Goal: Task Accomplishment & Management: Complete application form

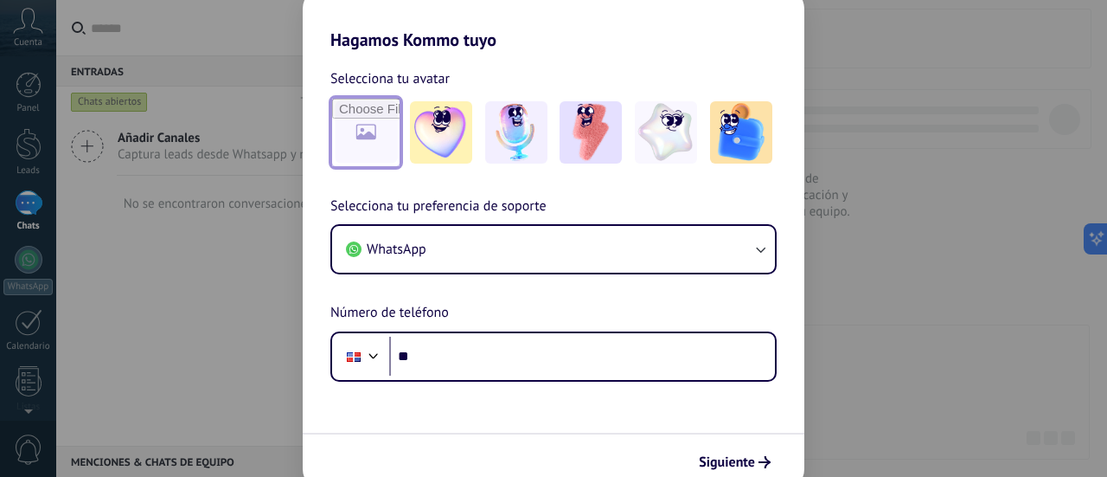
click at [379, 151] on input "file" at bounding box center [365, 132] width 67 height 67
type input "**********"
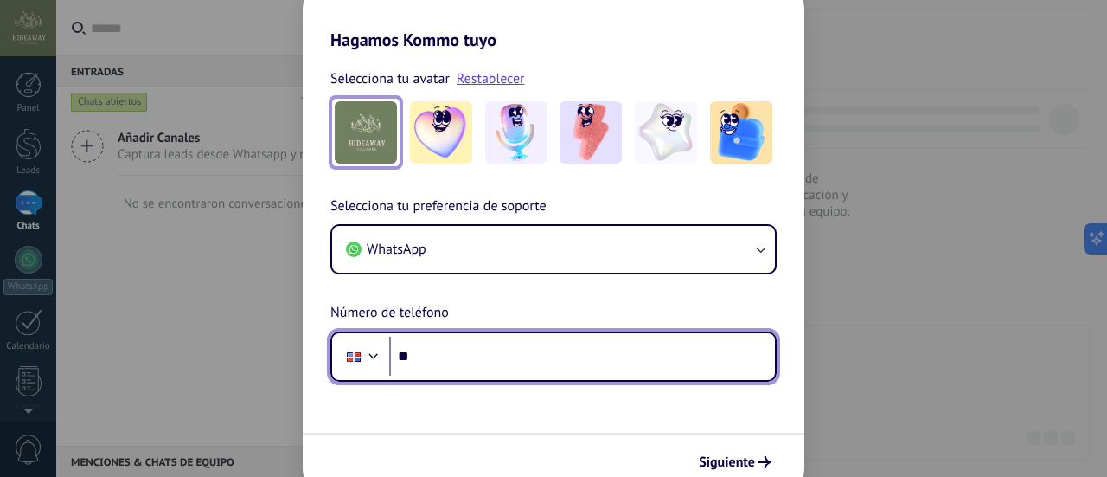
click at [488, 354] on input "**" at bounding box center [582, 357] width 386 height 40
type input "**********"
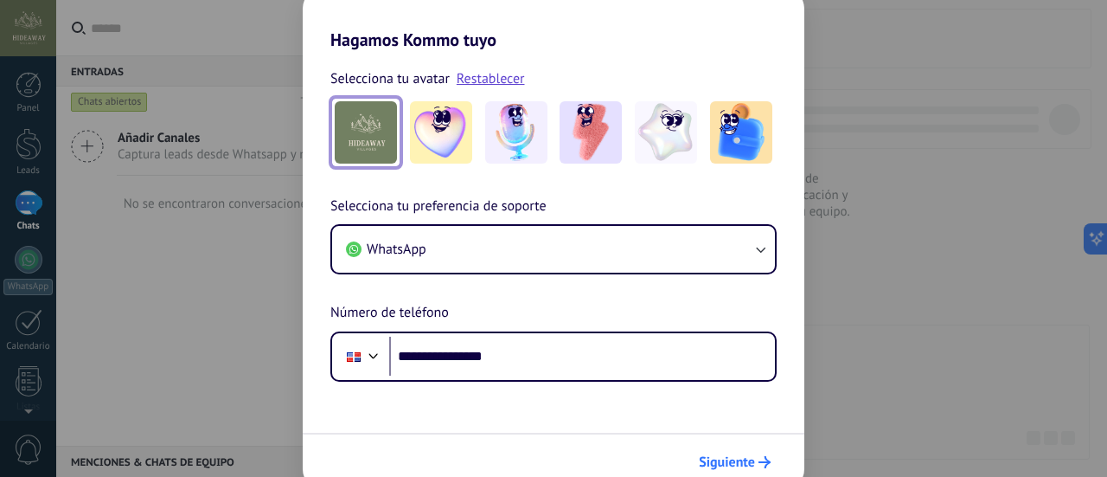
click at [749, 463] on span "Siguiente" at bounding box center [727, 462] width 56 height 12
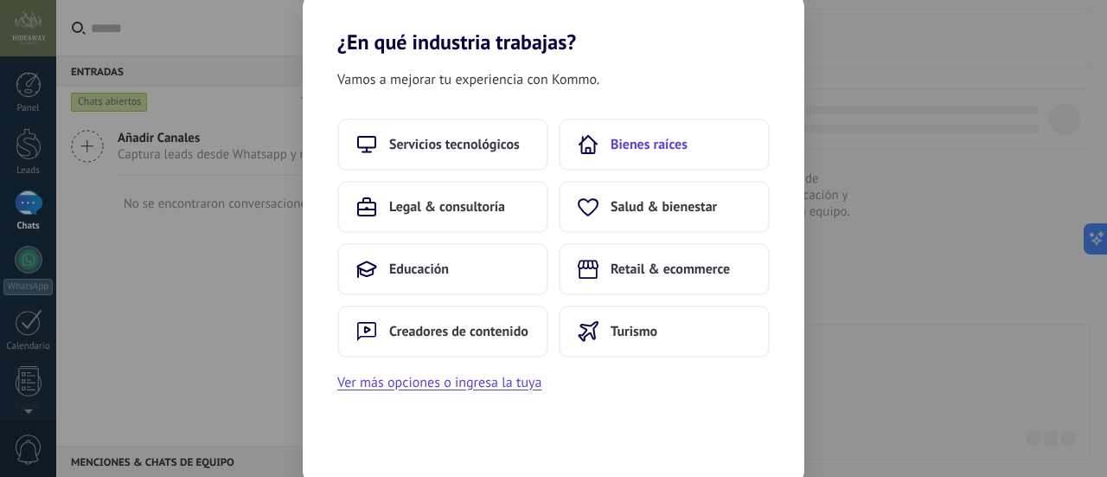
click at [642, 145] on span "Bienes raíces" at bounding box center [649, 144] width 77 height 17
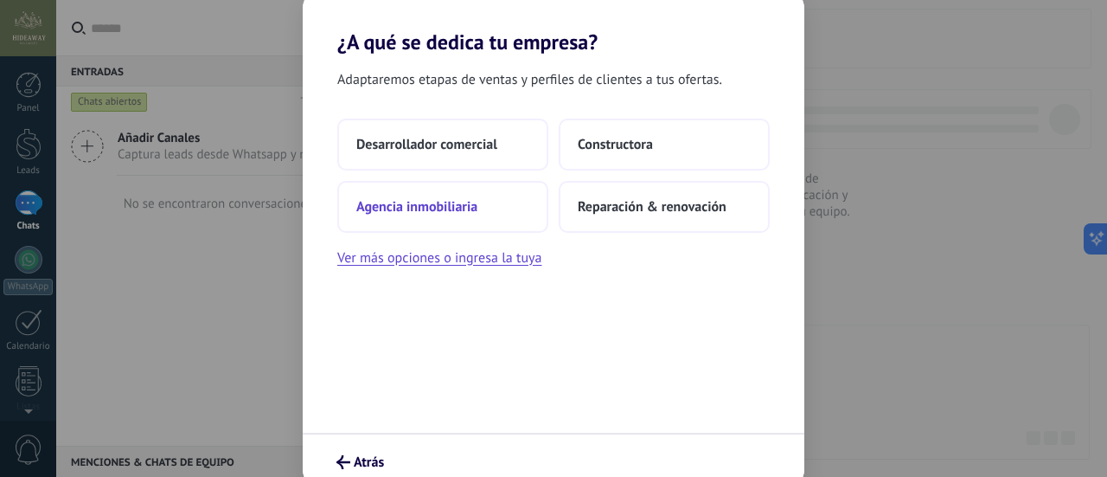
click at [503, 217] on button "Agencia inmobiliaria" at bounding box center [442, 207] width 211 height 52
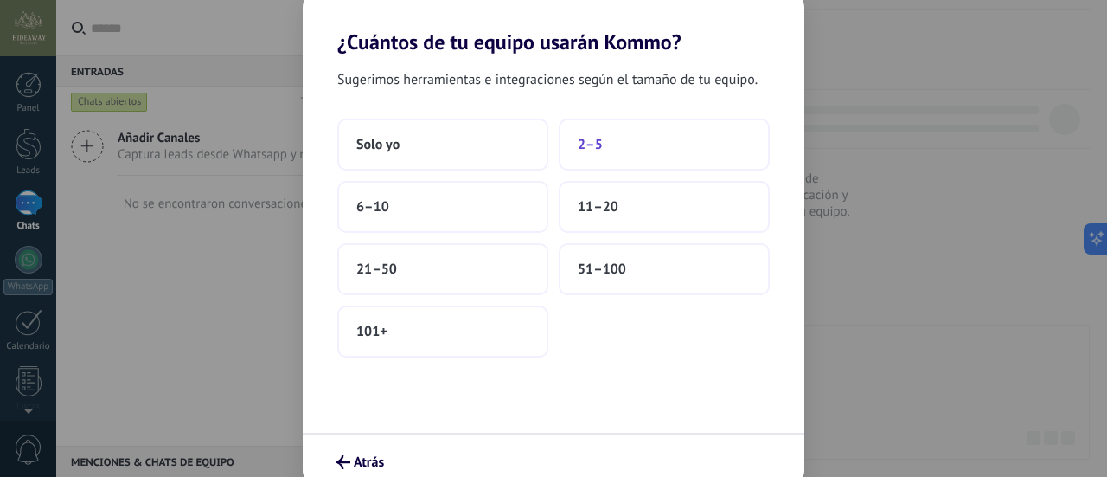
click at [621, 143] on button "2–5" at bounding box center [664, 145] width 211 height 52
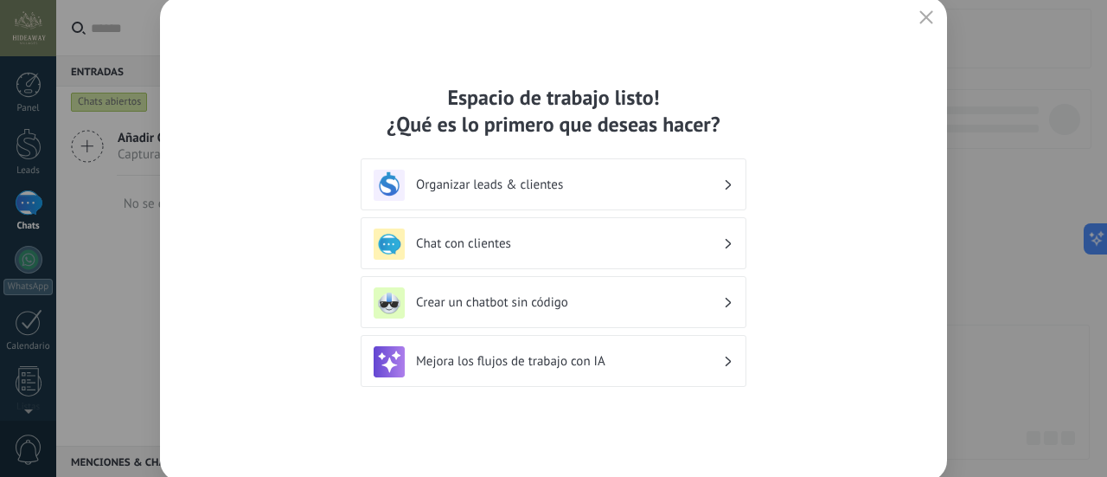
click at [600, 178] on h3 "Organizar leads & clientes" at bounding box center [569, 185] width 307 height 16
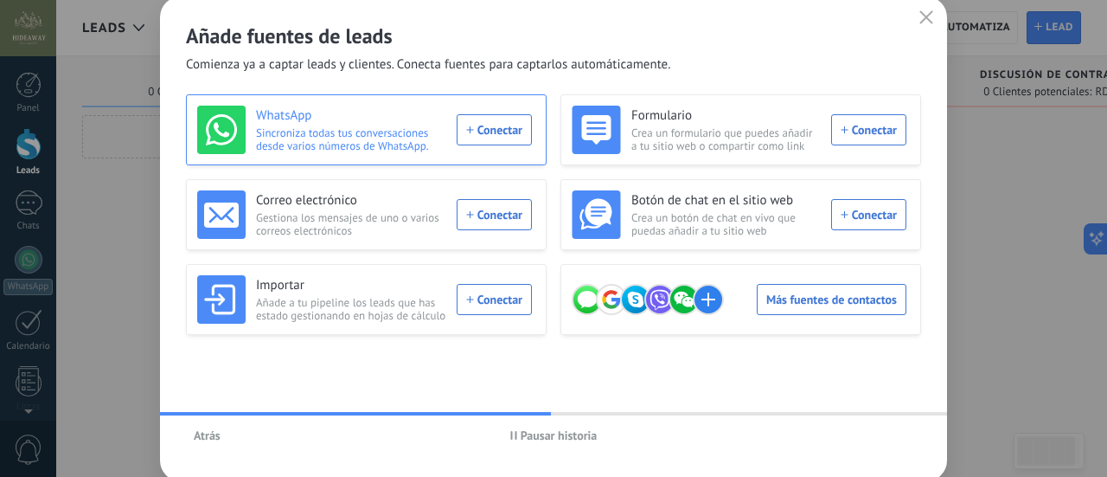
click at [478, 125] on div "WhatsApp Sincroniza todas tus conversaciones desde varios números de WhatsApp. …" at bounding box center [364, 130] width 335 height 48
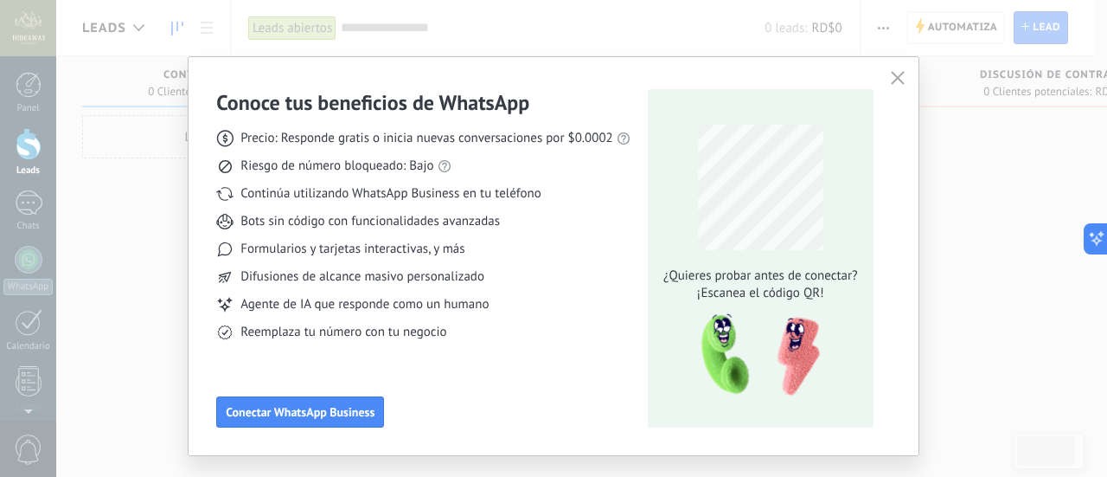
click at [893, 77] on use "button" at bounding box center [897, 77] width 13 height 13
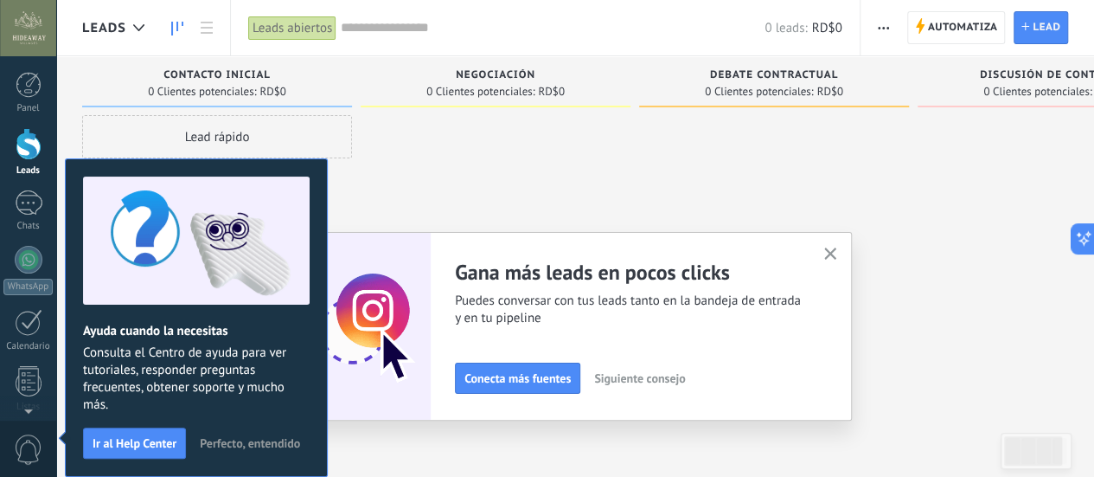
click at [254, 446] on span "Perfecto, entendido" at bounding box center [250, 443] width 100 height 12
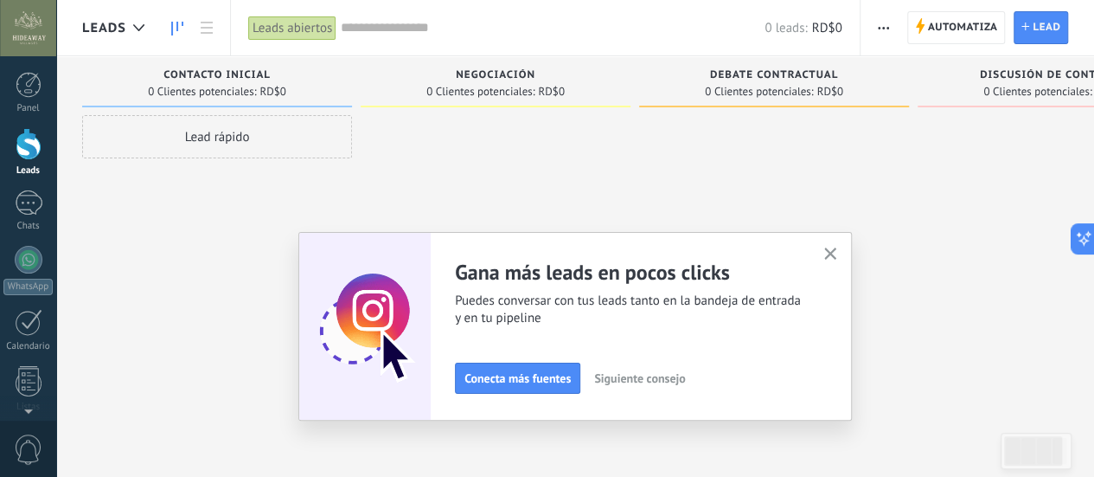
click at [832, 250] on use "button" at bounding box center [831, 253] width 13 height 13
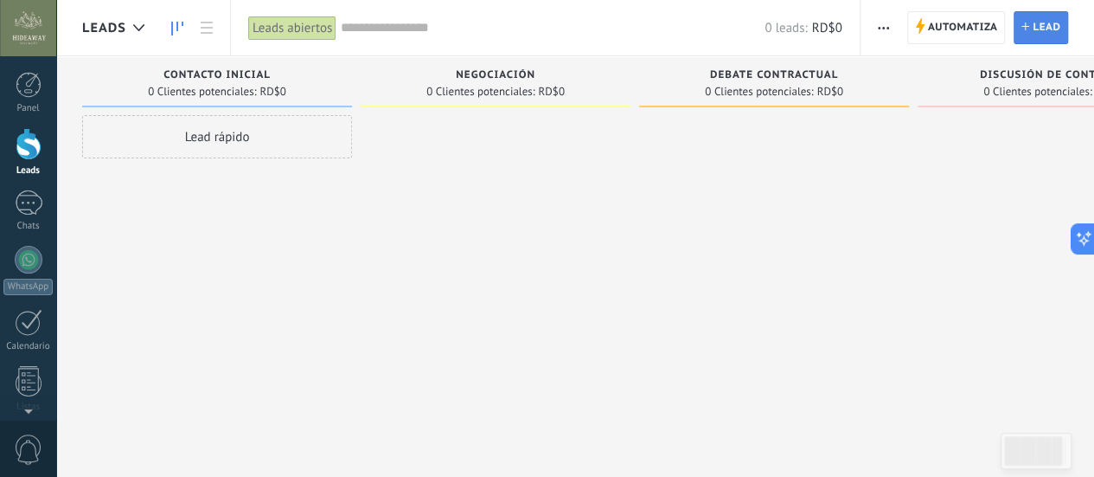
click at [1048, 29] on span "Lead" at bounding box center [1047, 27] width 28 height 31
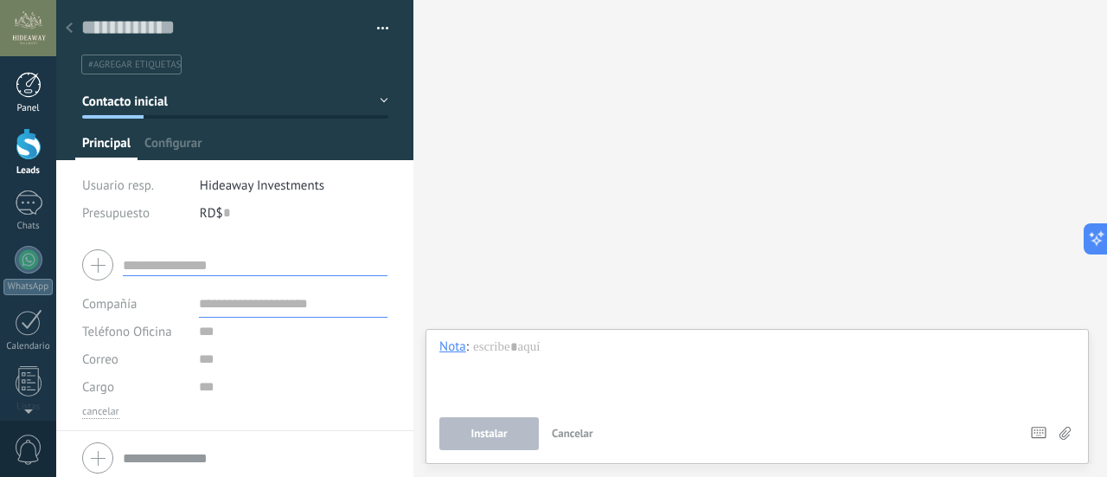
click at [26, 91] on div at bounding box center [29, 85] width 26 height 26
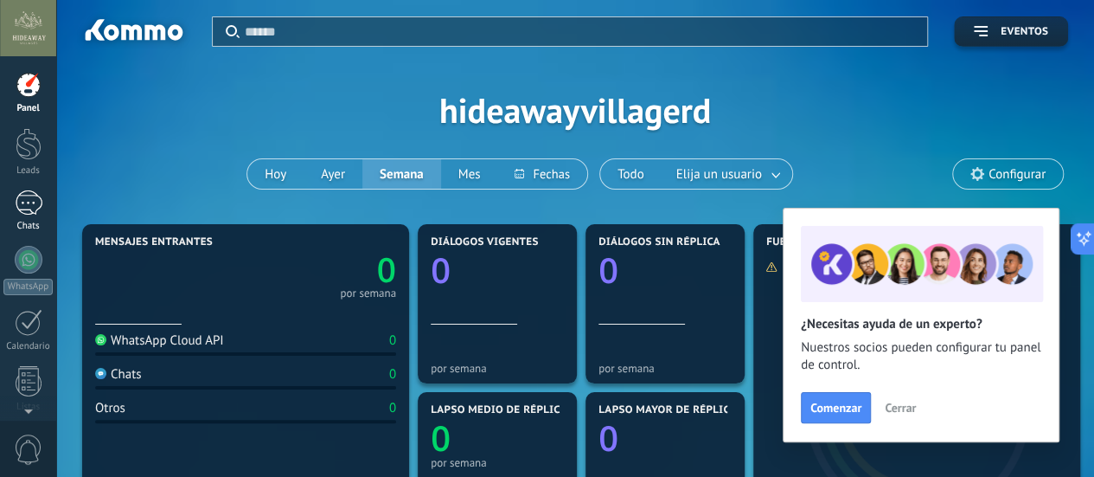
click at [35, 209] on div at bounding box center [29, 202] width 28 height 25
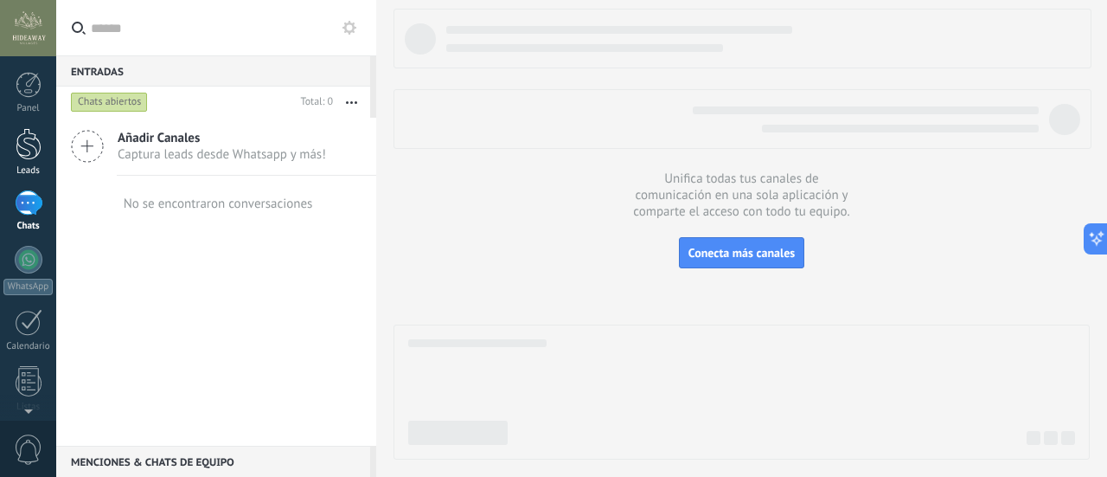
click at [21, 164] on link "Leads" at bounding box center [28, 152] width 56 height 48
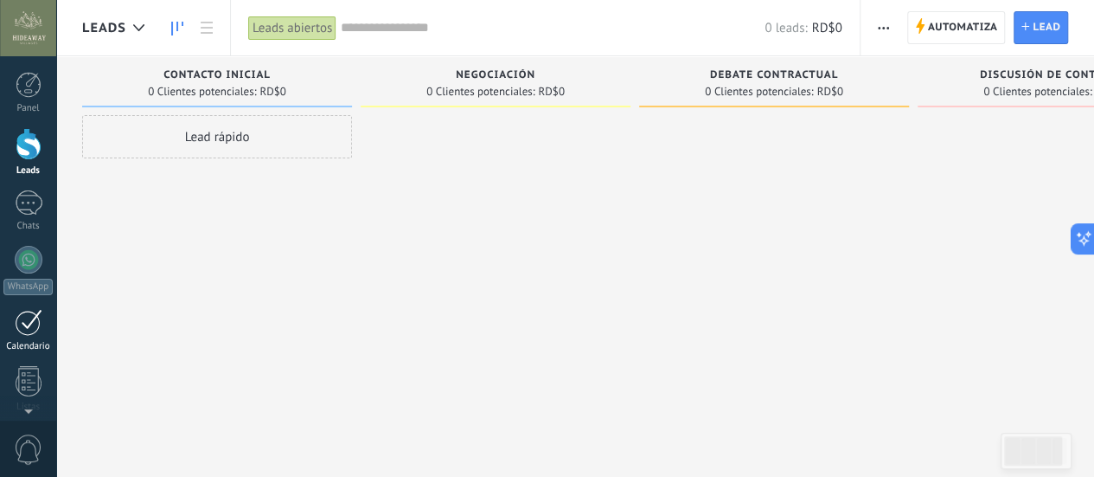
click at [42, 331] on div at bounding box center [29, 322] width 28 height 27
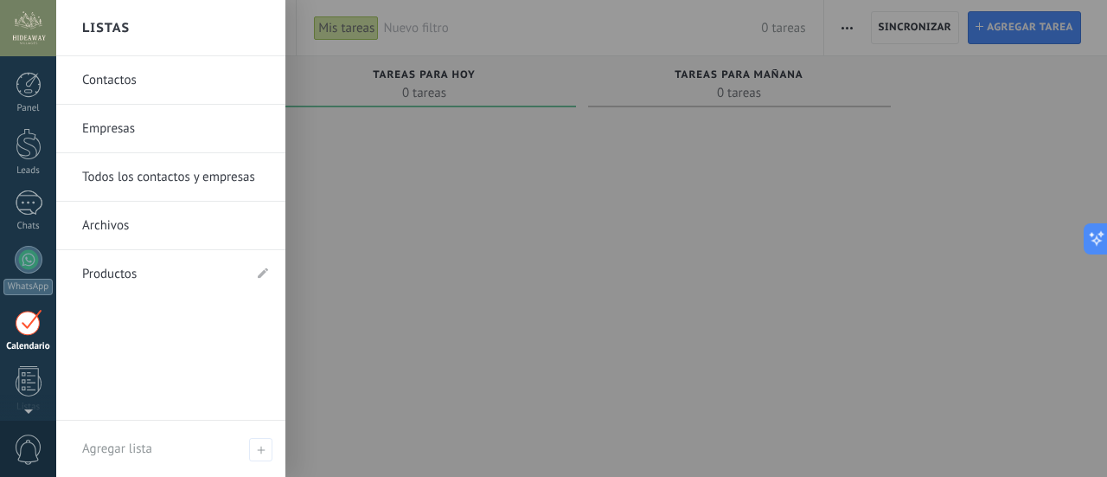
click at [199, 273] on link "Productos" at bounding box center [162, 274] width 160 height 48
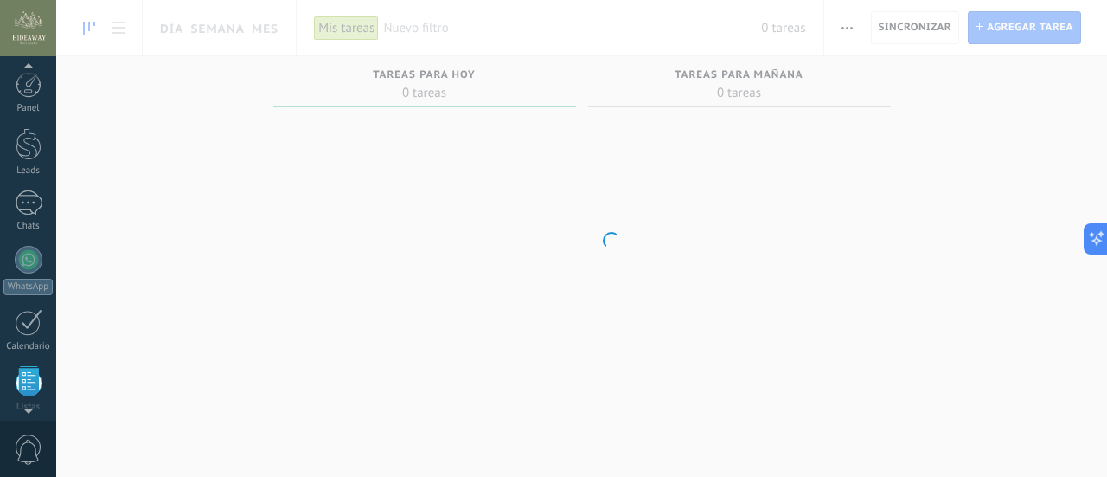
scroll to position [169, 0]
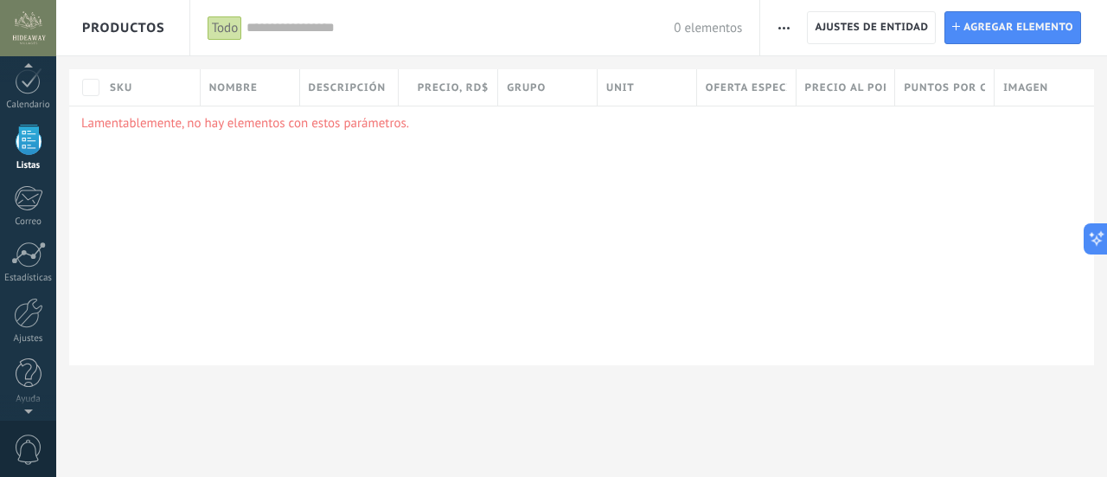
scroll to position [169, 0]
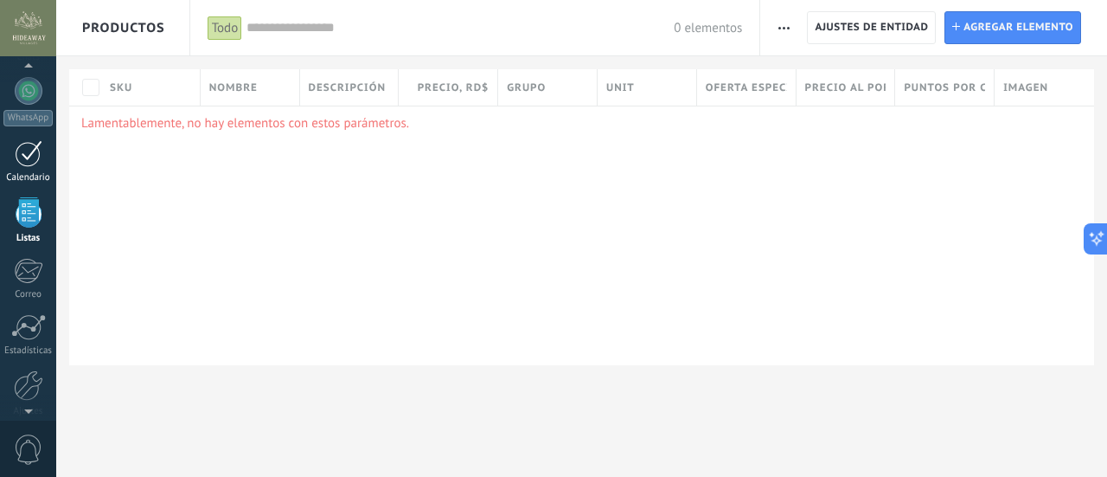
click at [40, 168] on link "Calendario" at bounding box center [28, 161] width 56 height 43
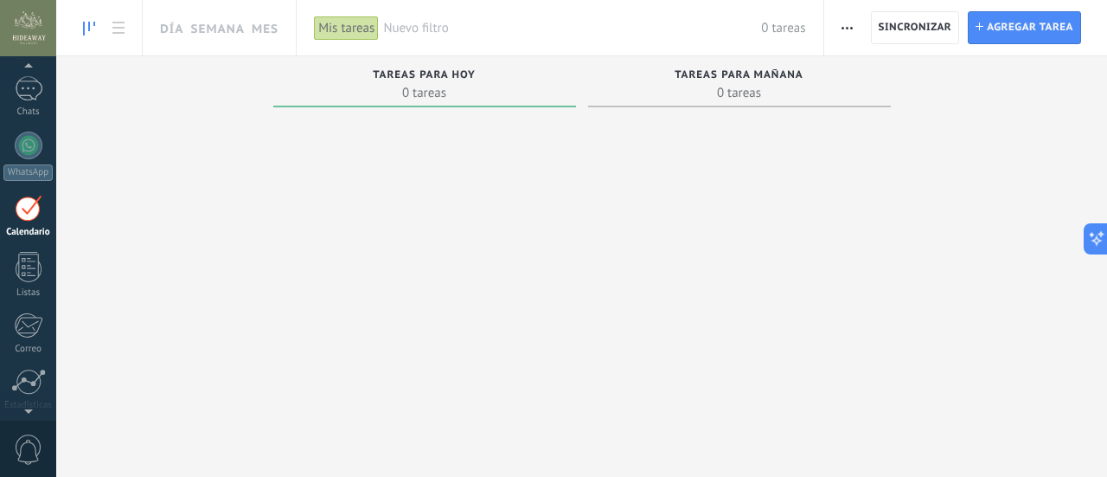
scroll to position [112, 0]
